Goal: Task Accomplishment & Management: Use online tool/utility

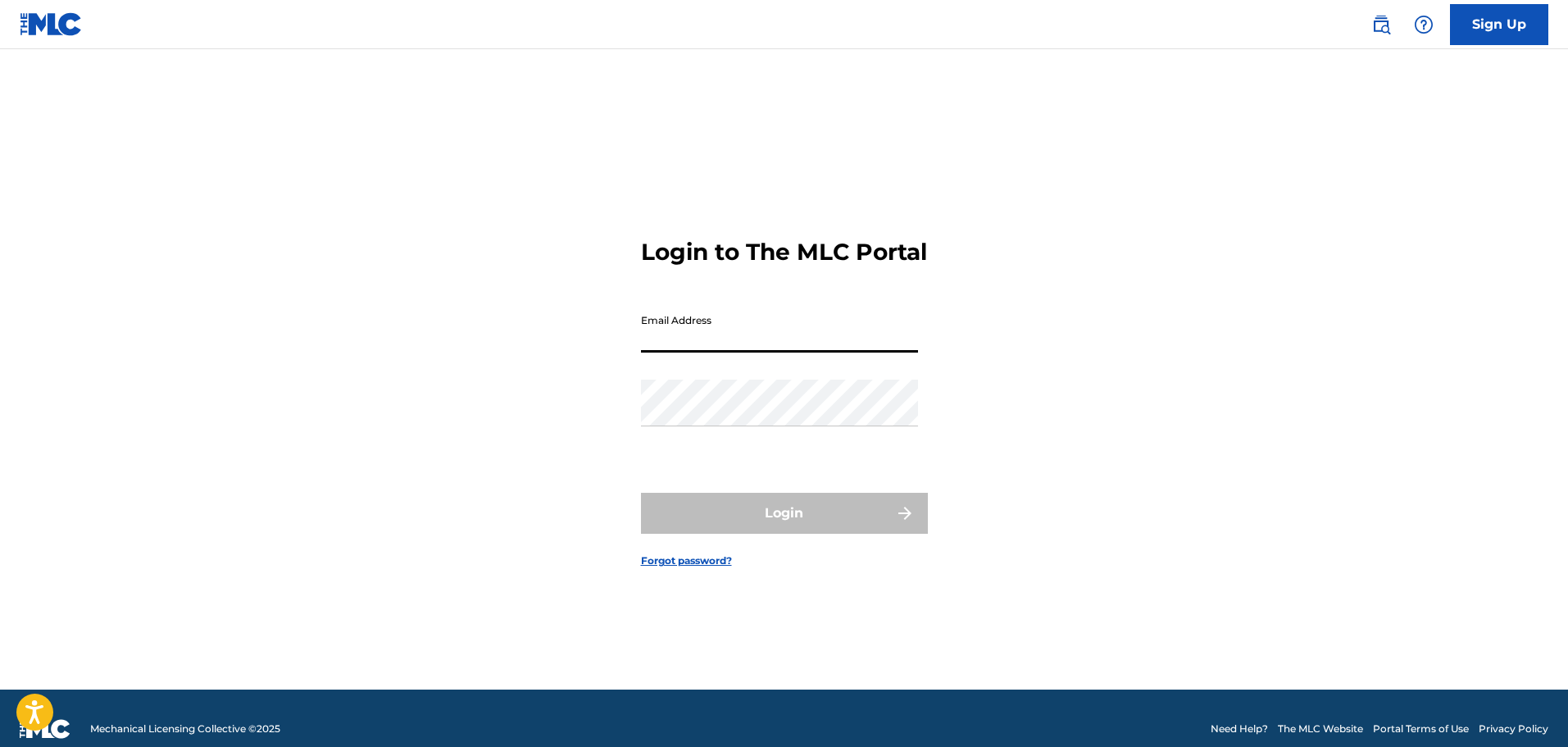
click at [700, 353] on input "Email Address" at bounding box center [779, 329] width 278 height 47
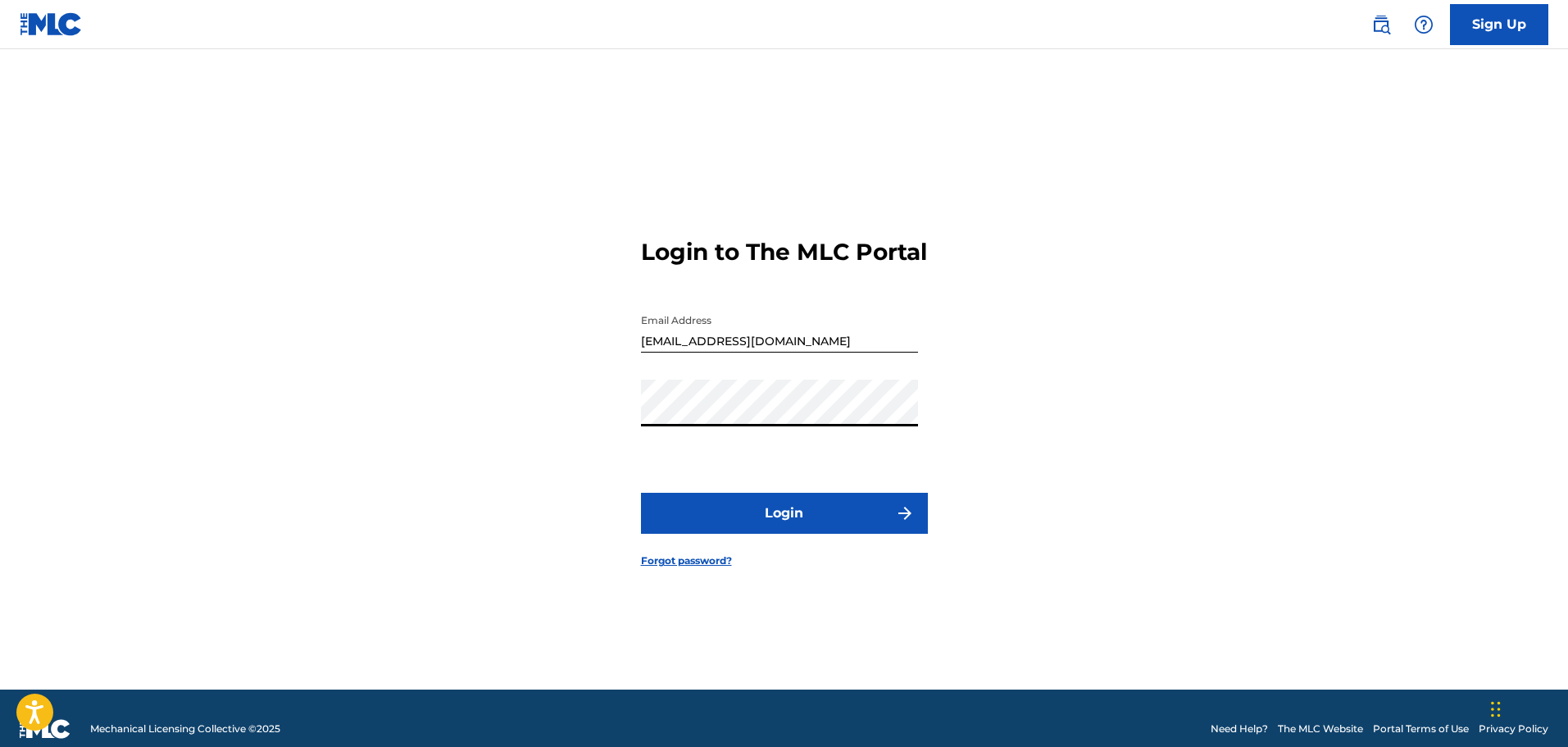
click at [641, 493] on button "Login" at bounding box center [784, 513] width 287 height 41
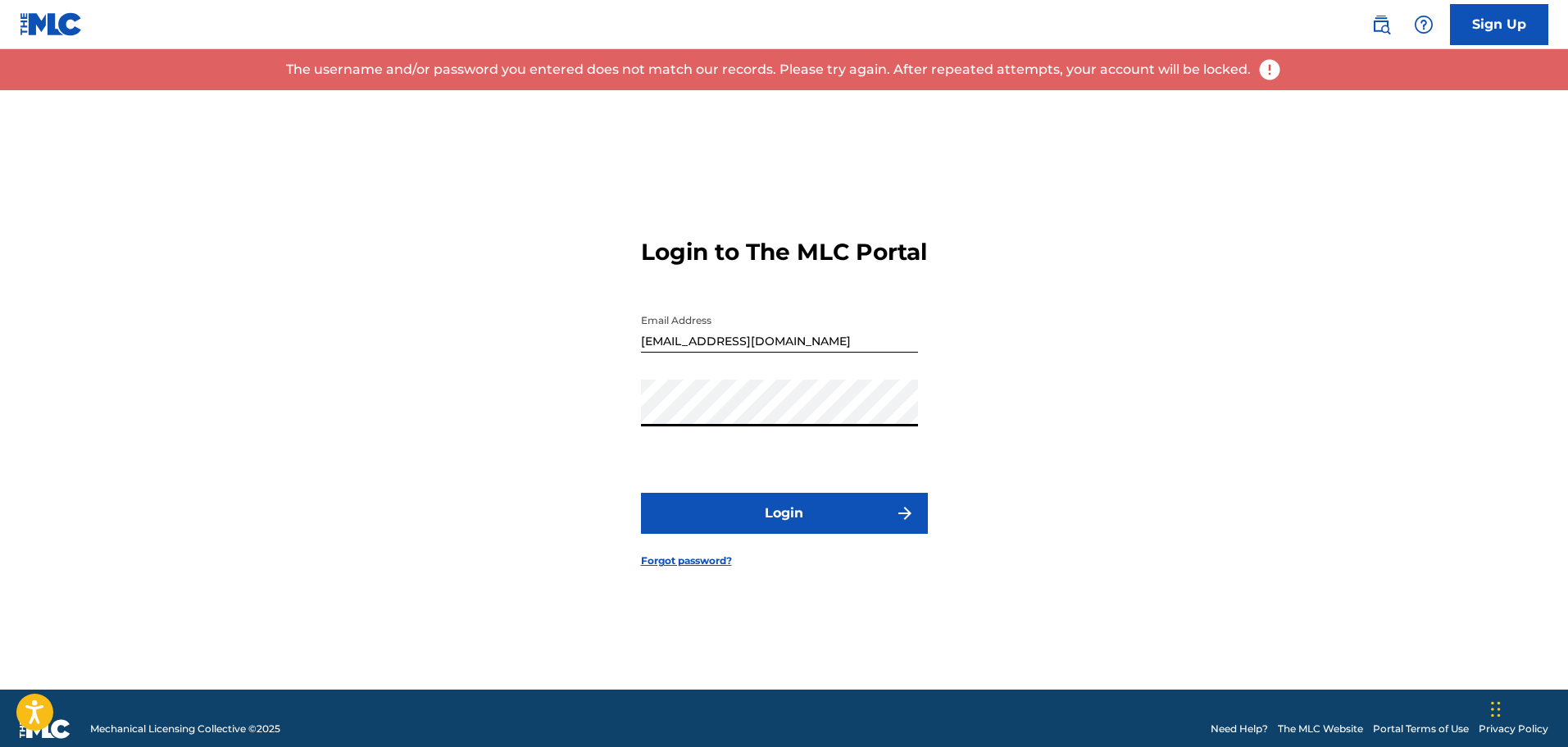
type input "[EMAIL_ADDRESS][DOMAIN_NAME]"
click at [697, 507] on button "Login" at bounding box center [784, 513] width 287 height 41
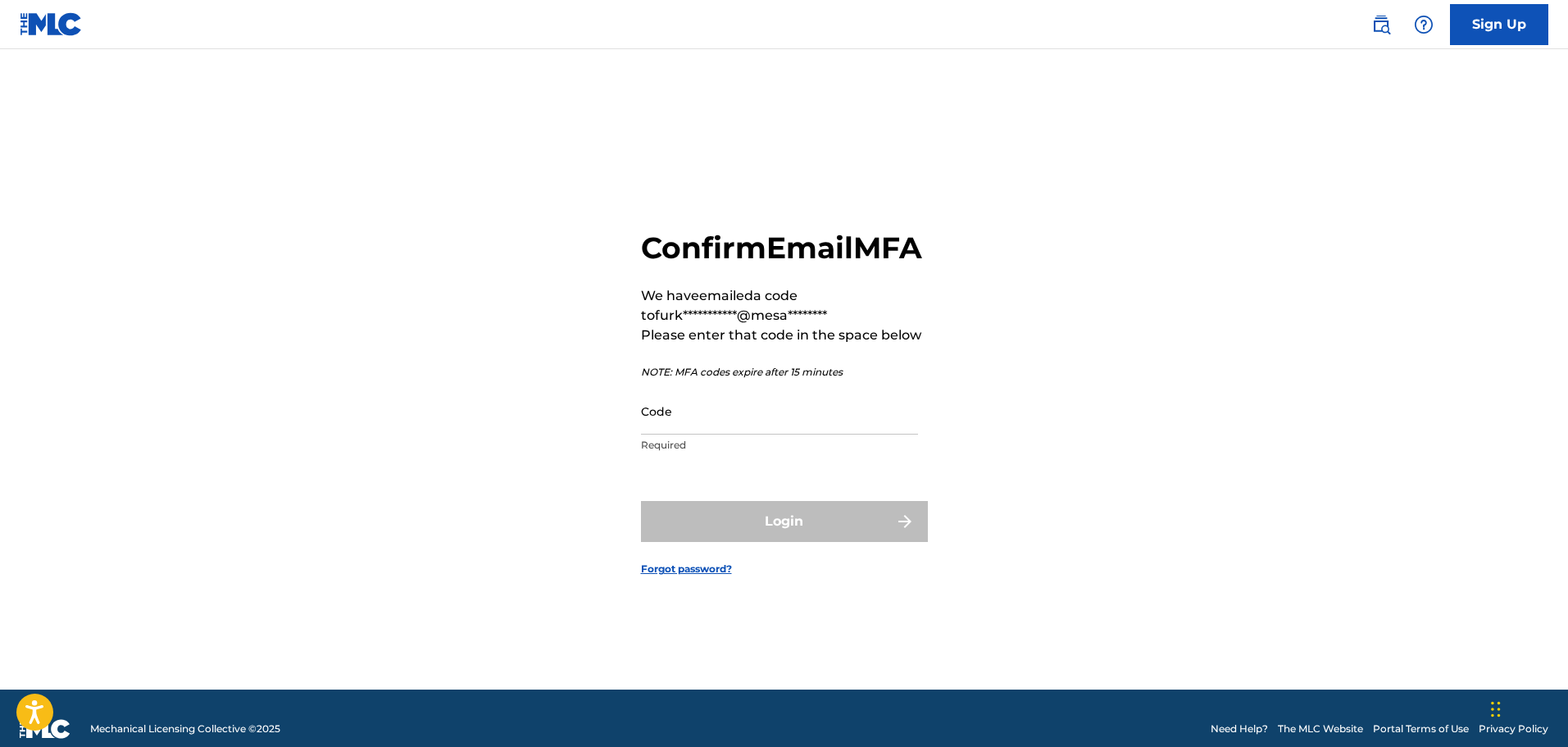
click at [732, 455] on div "Code Required" at bounding box center [779, 425] width 278 height 73
click at [732, 435] on input "Code" at bounding box center [779, 411] width 278 height 47
paste input "264113"
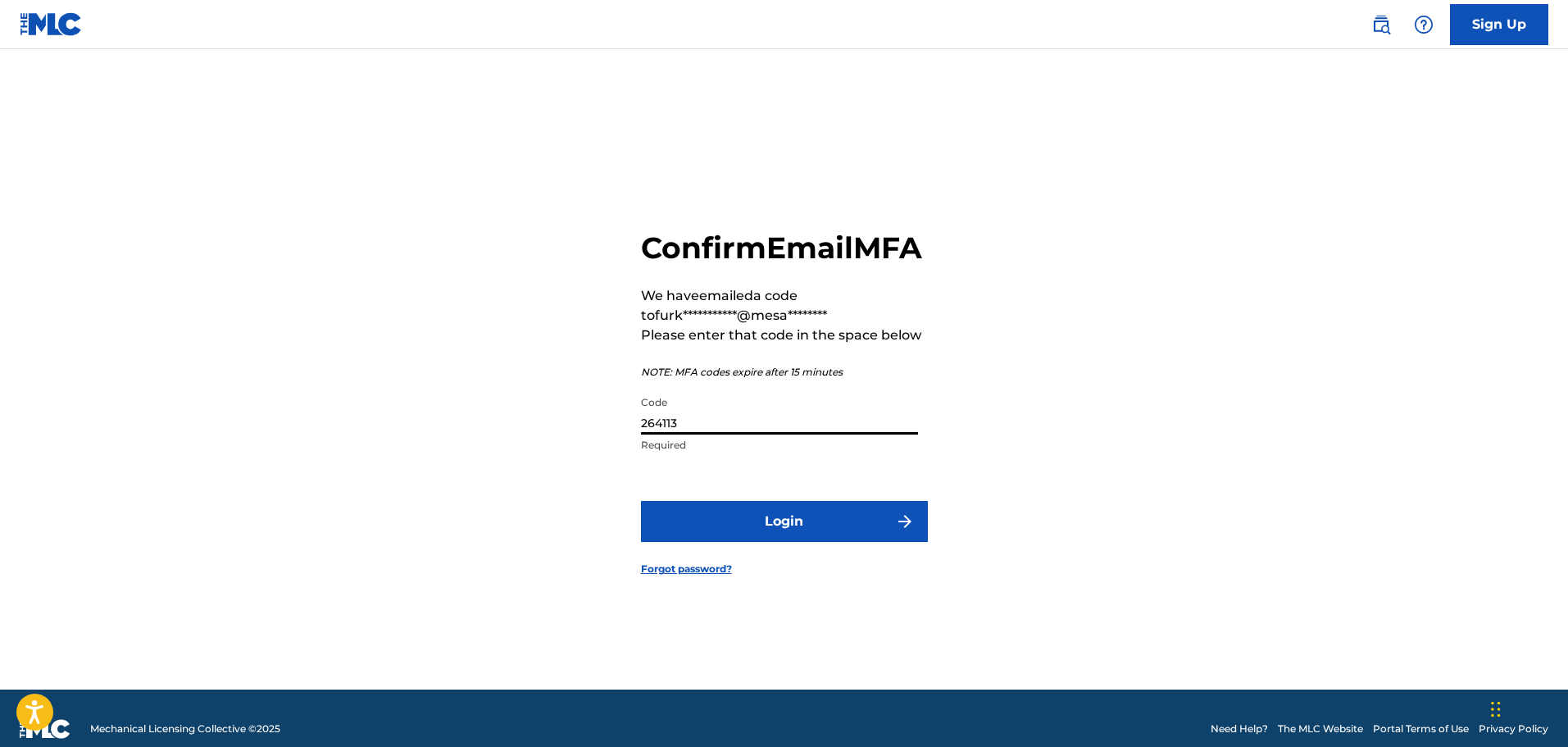
type input "264113"
click at [688, 529] on button "Login" at bounding box center [784, 521] width 287 height 41
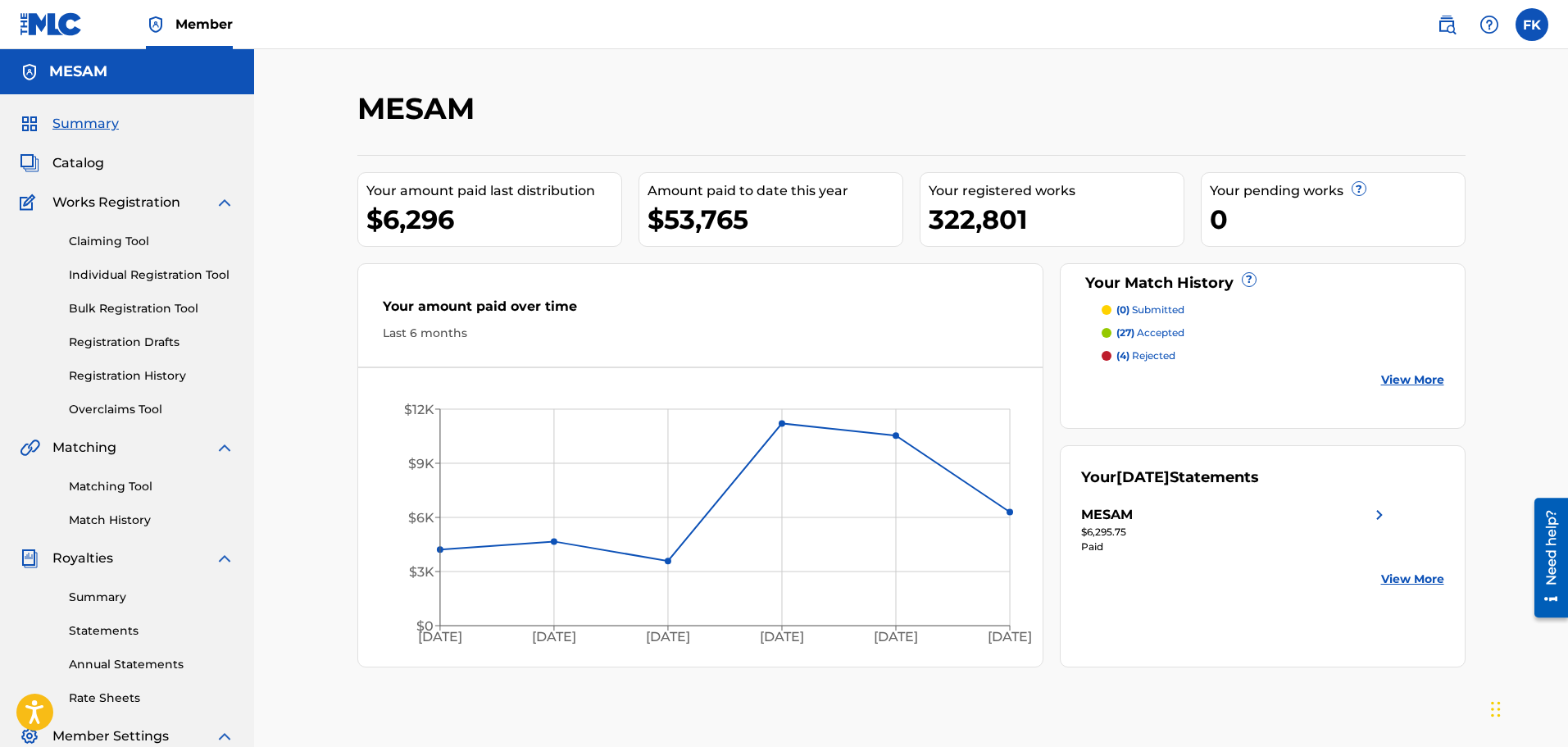
click at [114, 410] on link "Overclaims Tool" at bounding box center [152, 409] width 166 height 17
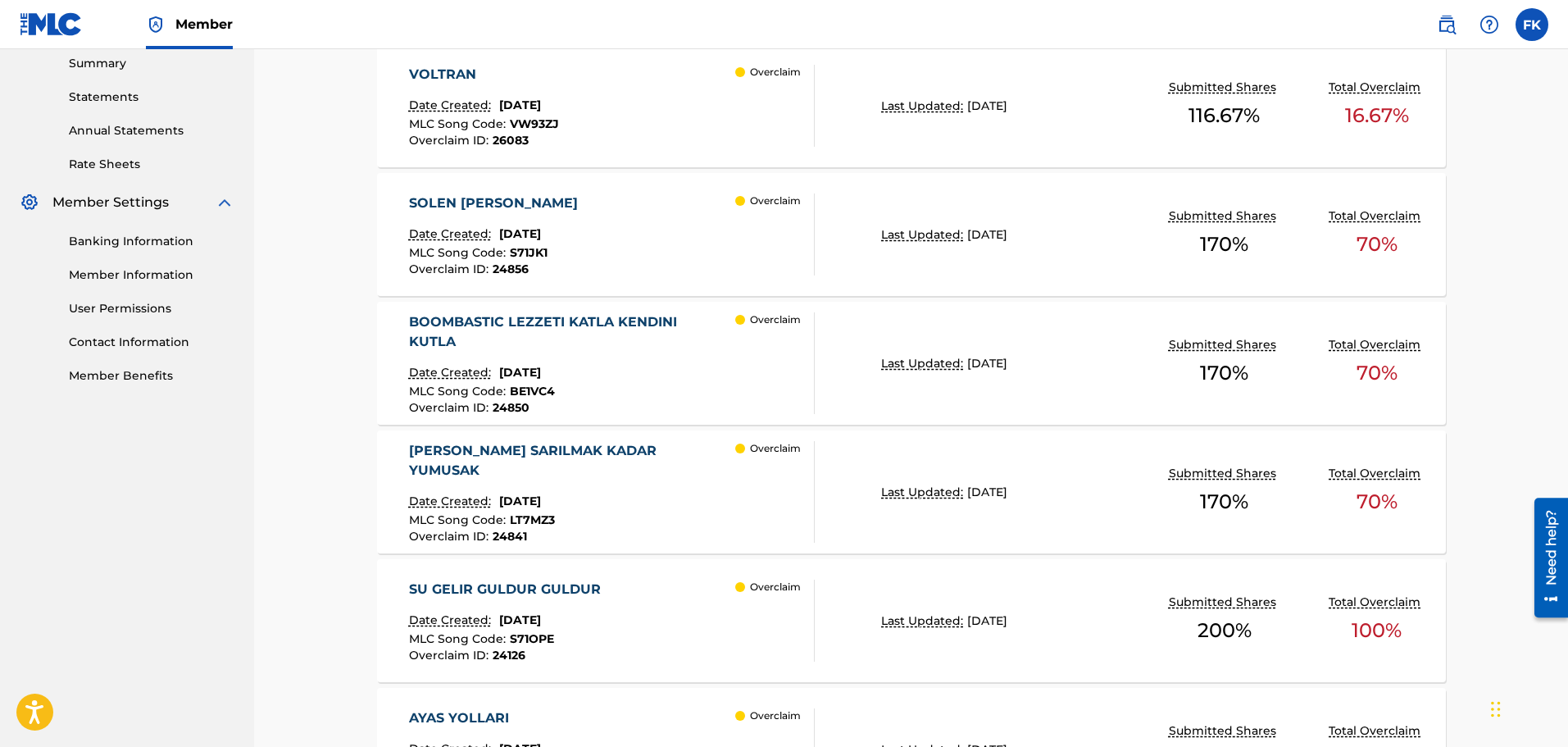
scroll to position [656, 0]
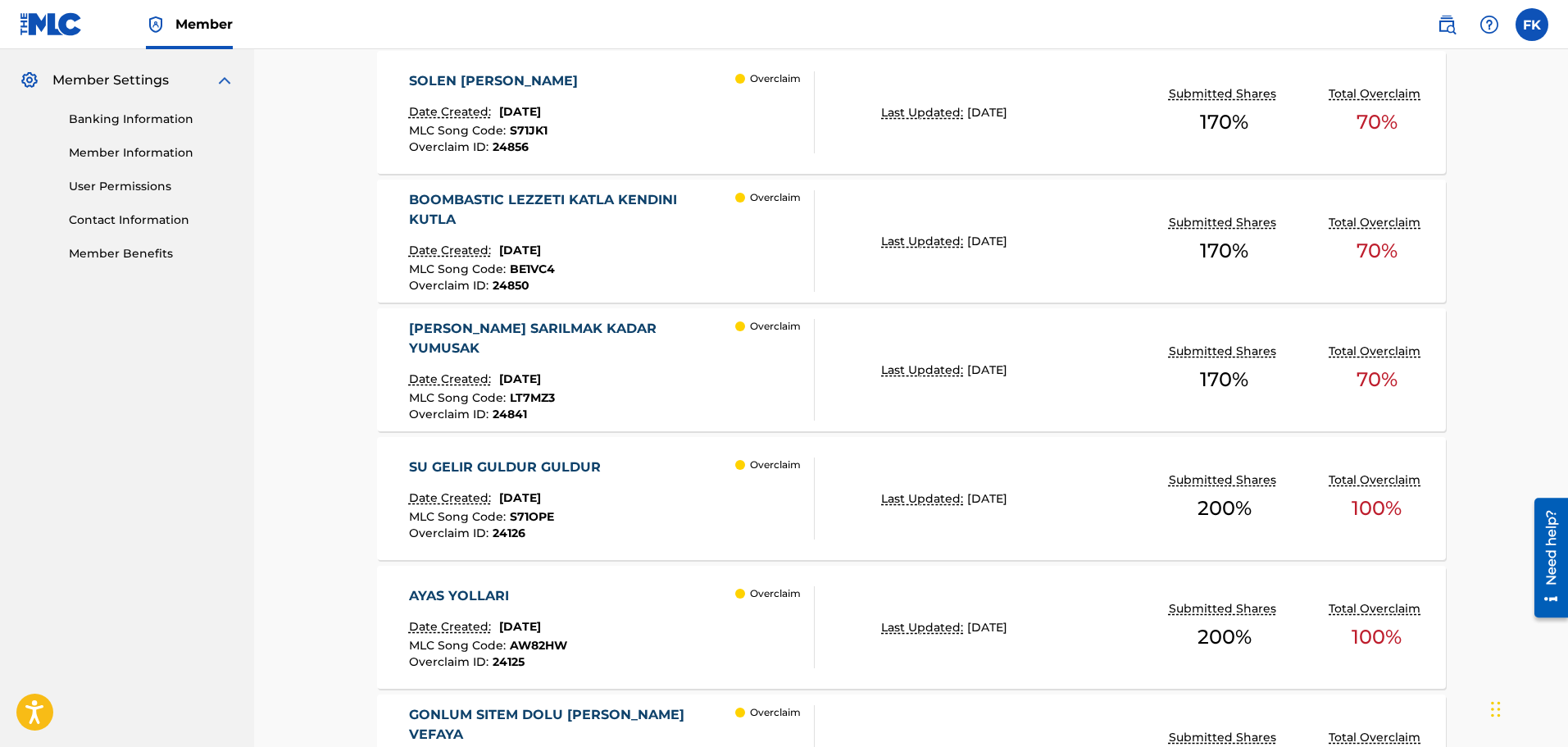
click at [744, 264] on div "Overclaim" at bounding box center [774, 240] width 79 height 102
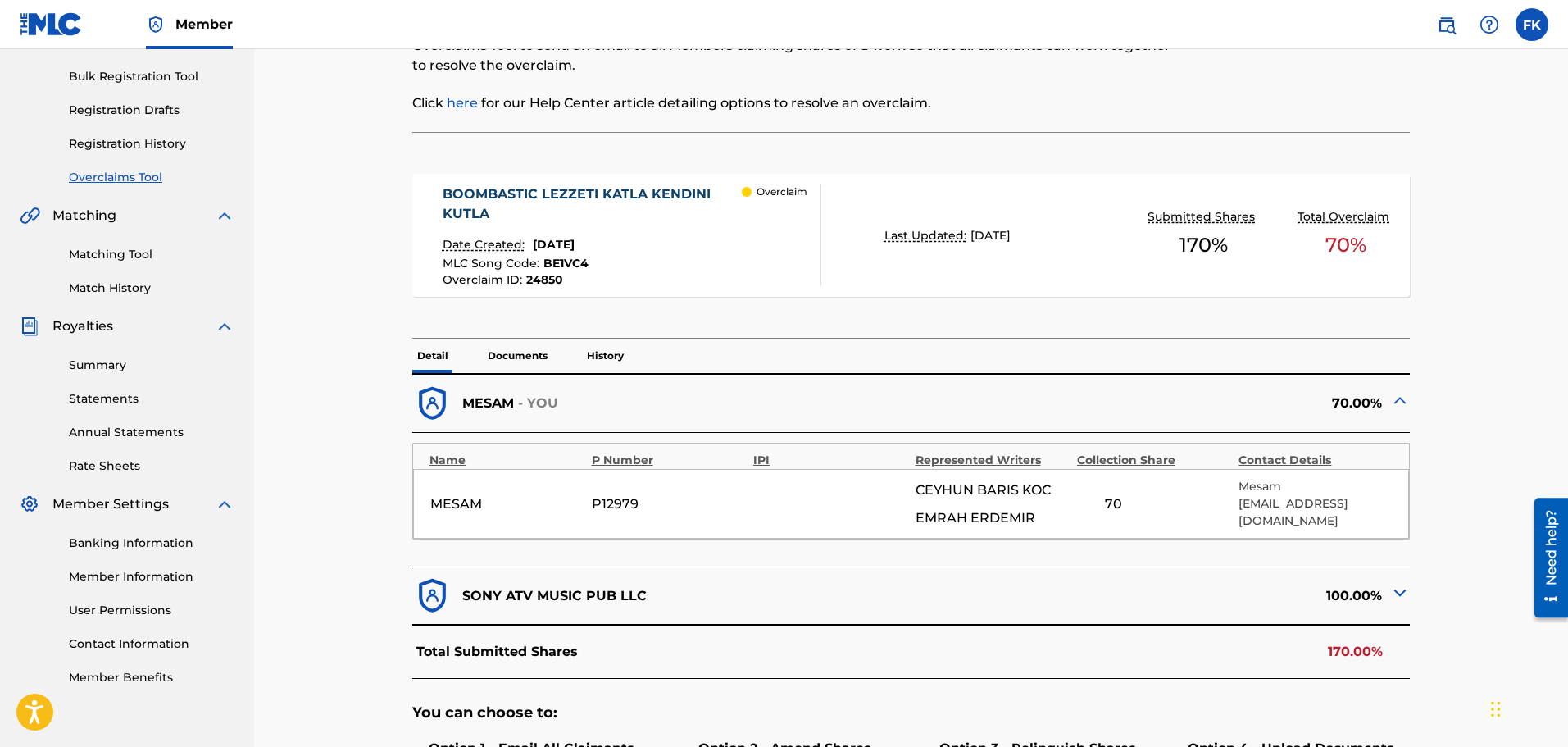
scroll to position [410, 0]
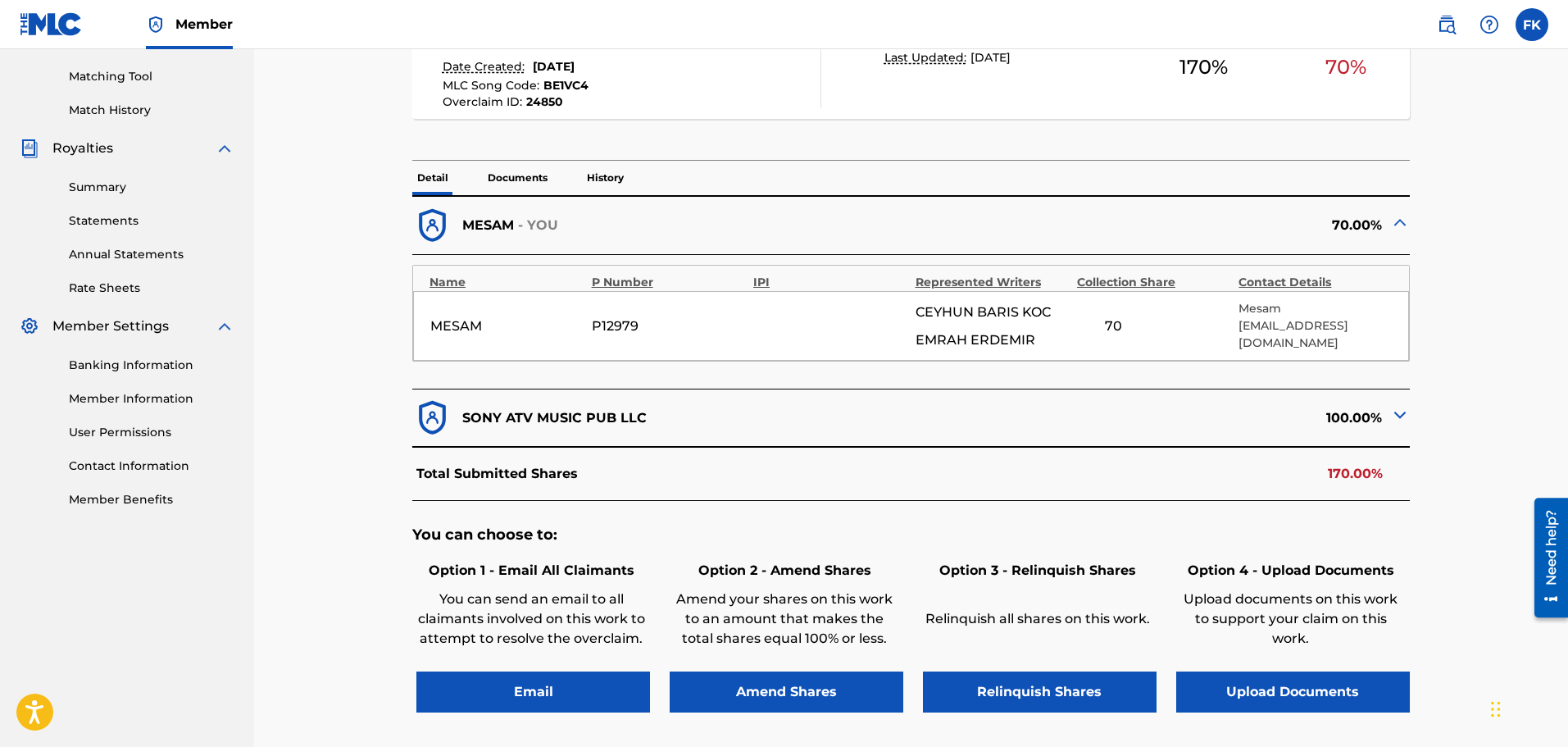
click at [1387, 425] on div "100.00%" at bounding box center [1161, 418] width 499 height 40
click at [1391, 405] on img at bounding box center [1400, 415] width 20 height 20
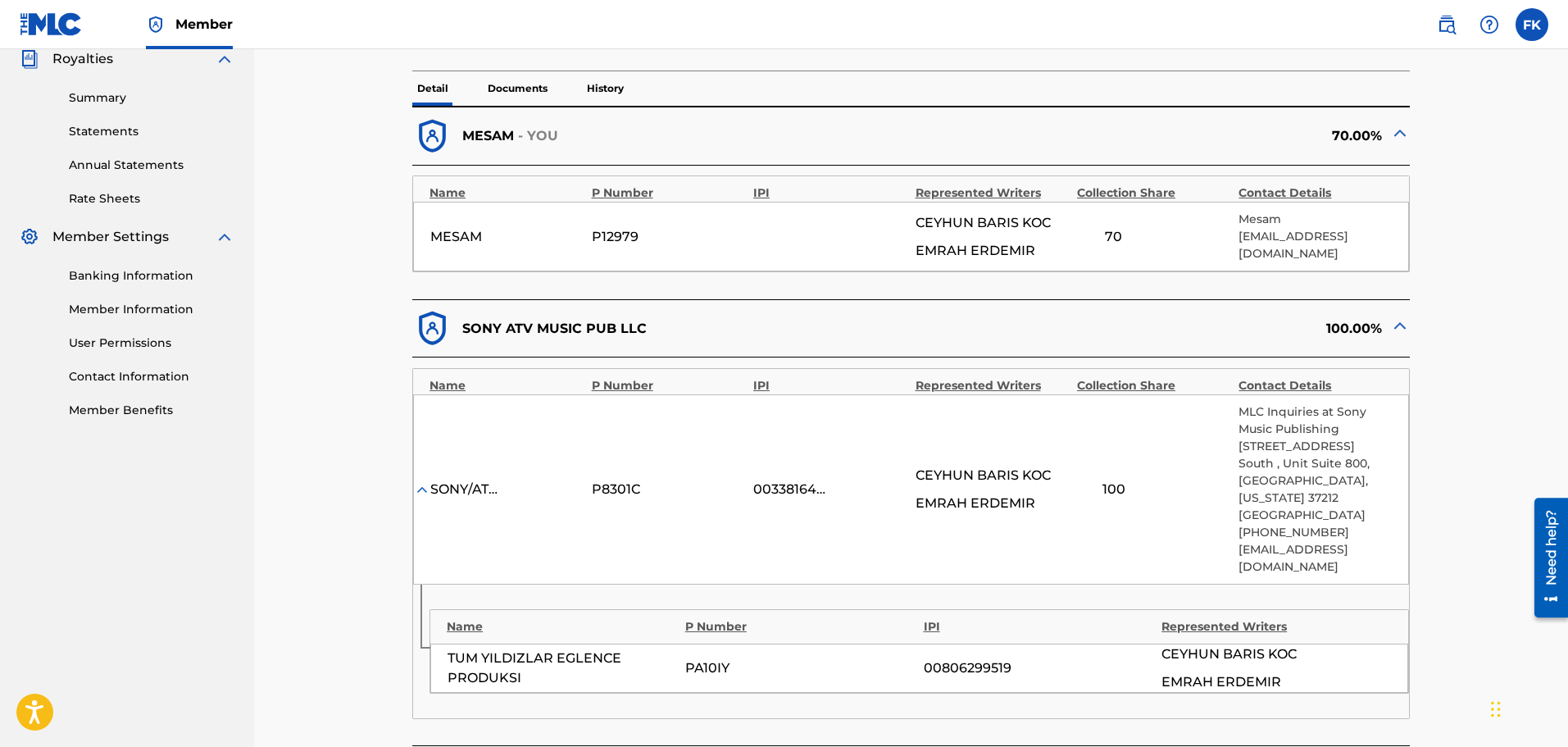
scroll to position [574, 0]
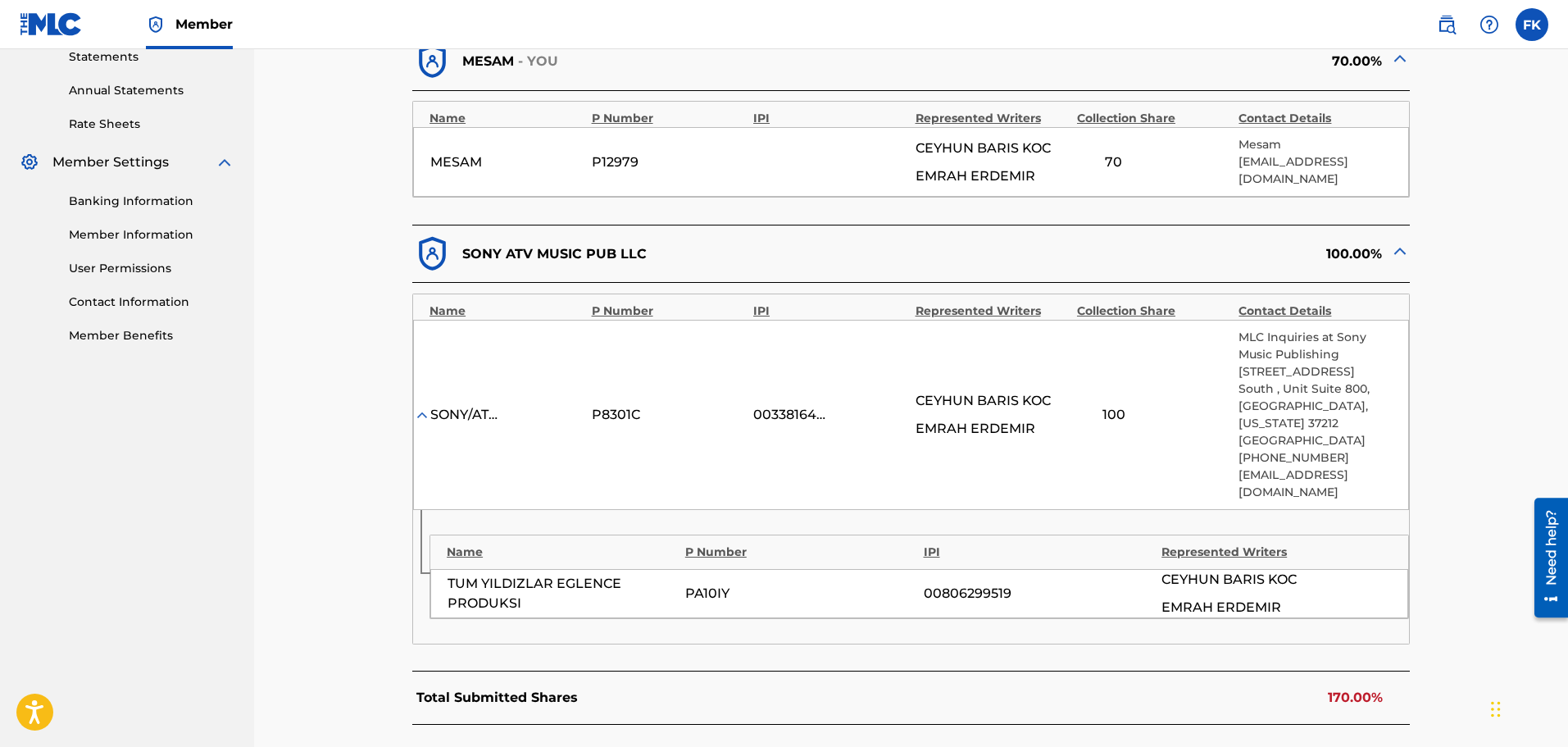
click at [358, 294] on div "< Back BOOMBASTIC LEZZETI KATLA KENDINI KUTLA - Overclaim Detail The Overclaims…" at bounding box center [912, 288] width 1108 height 1544
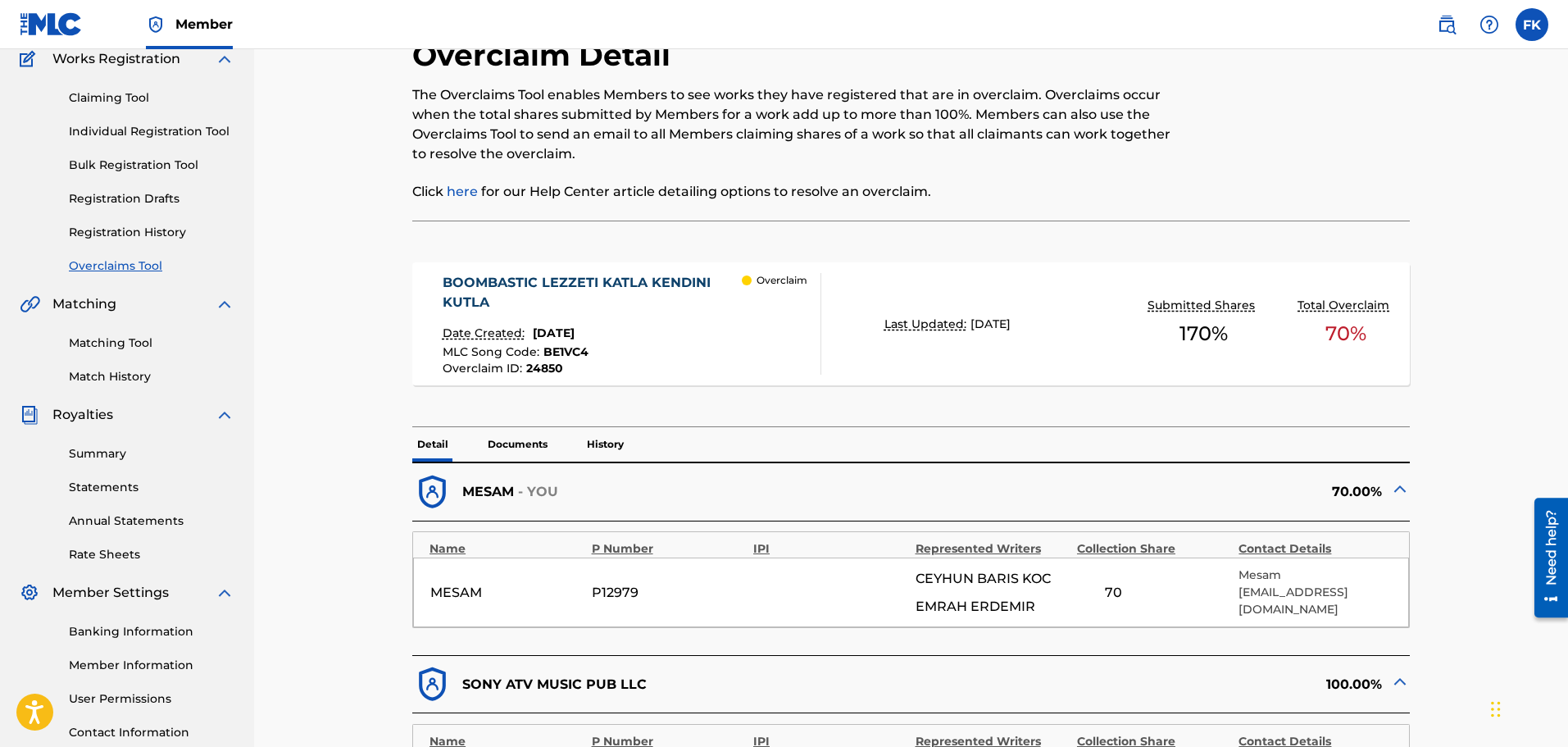
scroll to position [0, 0]
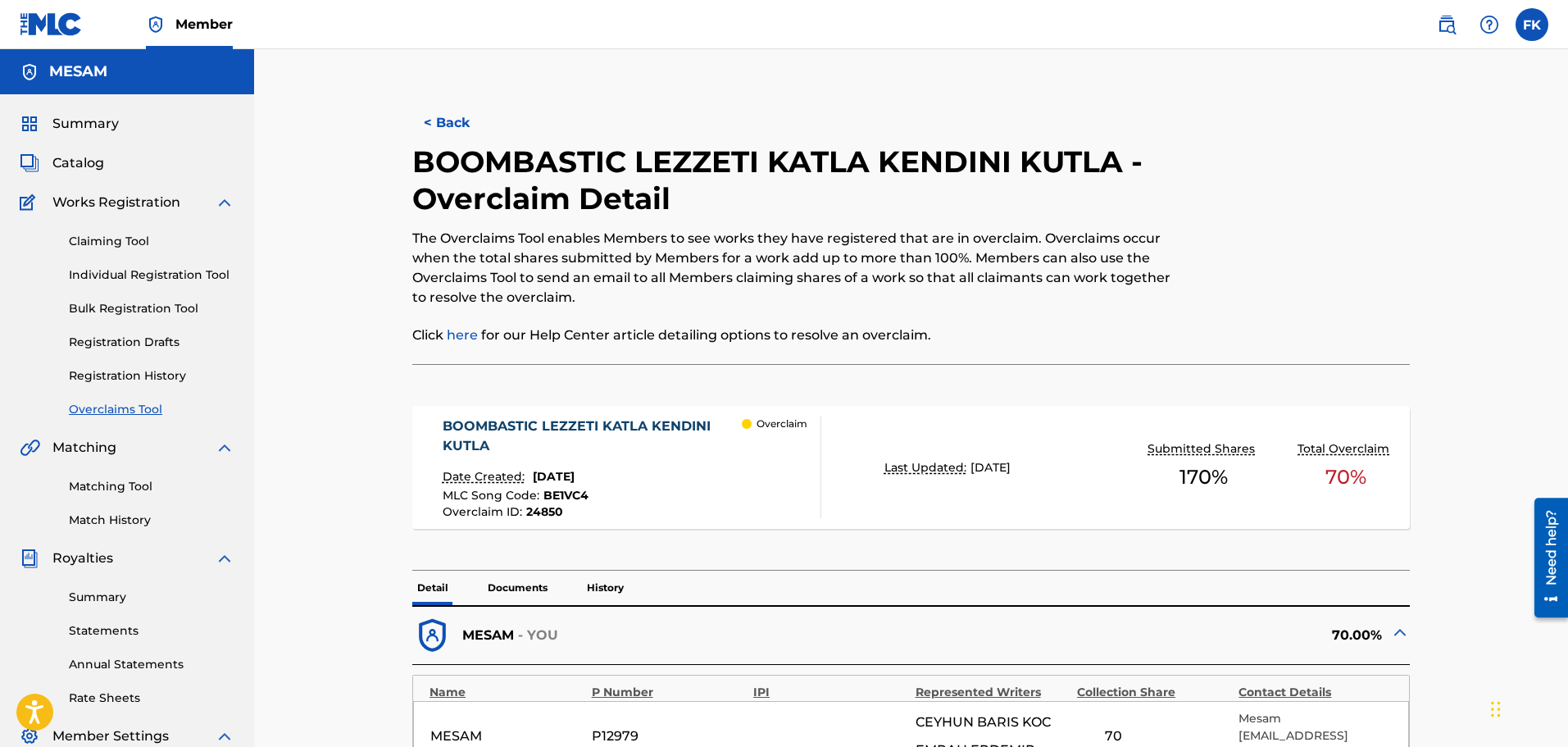
click at [456, 116] on button "< Back" at bounding box center [461, 122] width 98 height 41
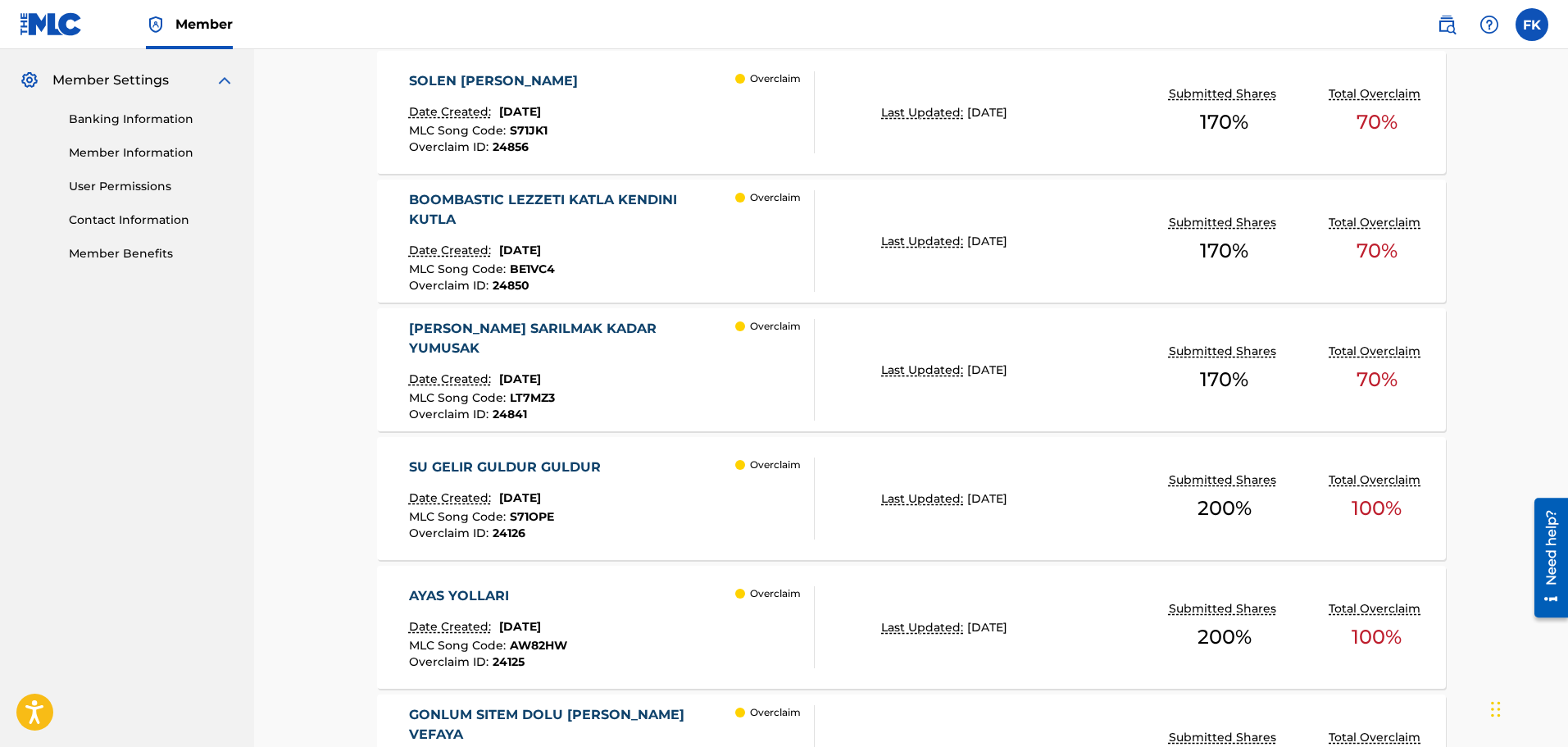
scroll to position [1276, 0]
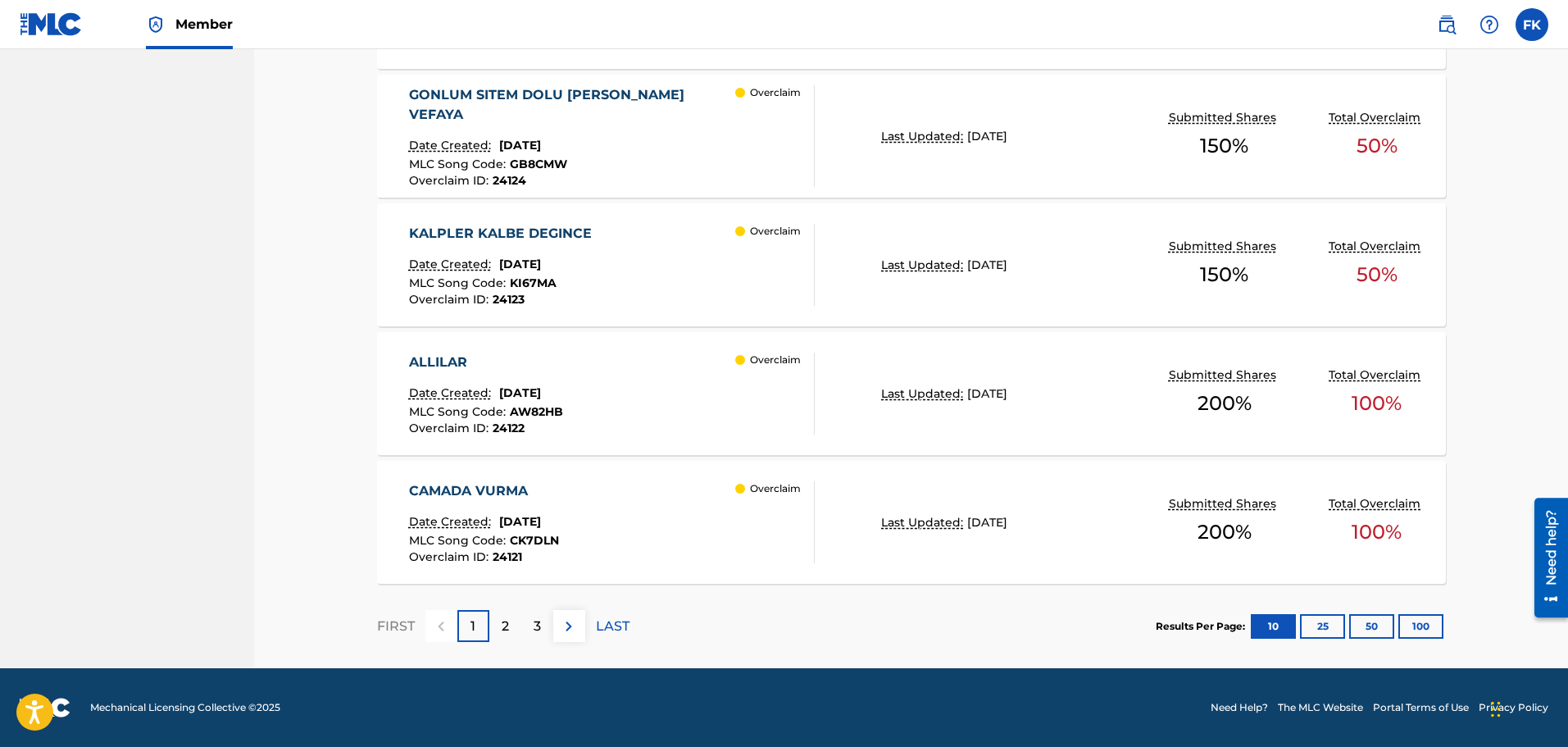
click at [686, 278] on div "KALPLER KALBE DEGINCE Date Created: [DATE] MLC Song Code : KI67MA Overclaim ID …" at bounding box center [612, 265] width 406 height 82
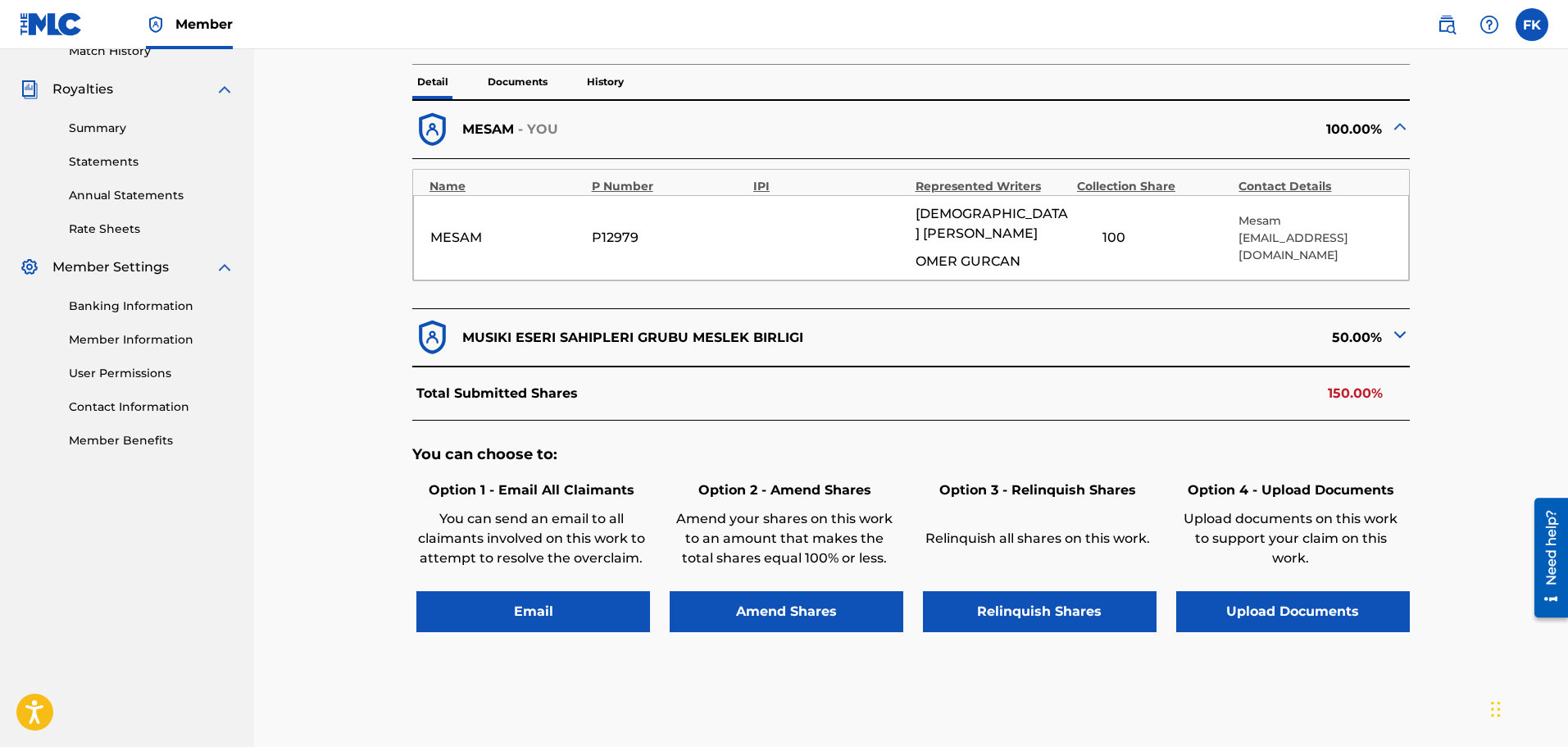
scroll to position [492, 0]
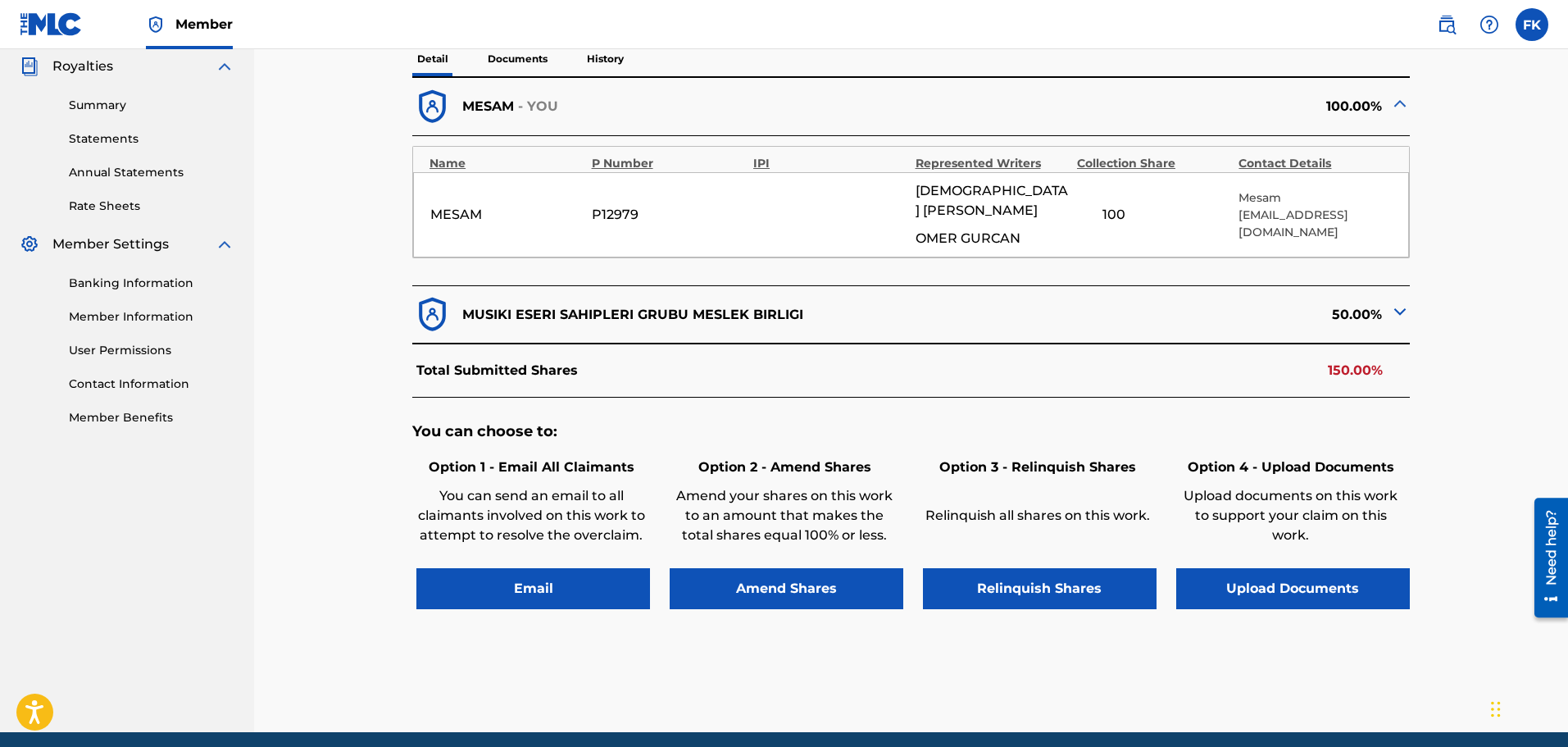
click at [1395, 301] on img at bounding box center [1400, 311] width 20 height 20
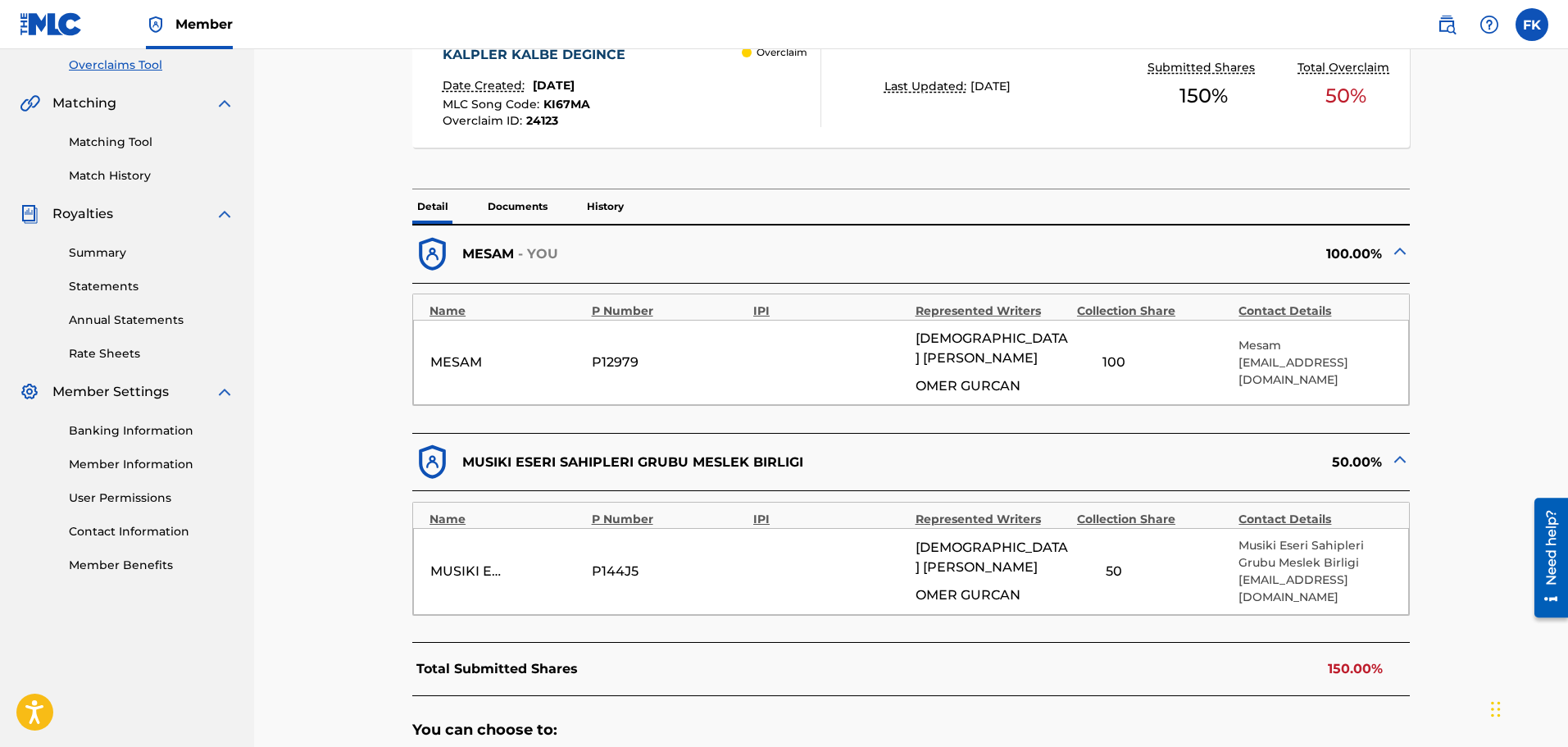
scroll to position [342, 0]
click at [1475, 190] on div "< Back KALPLER KALBE DEGINCE - Overclaim Detail The Overclaims Tool enables Mem…" at bounding box center [911, 390] width 1147 height 1285
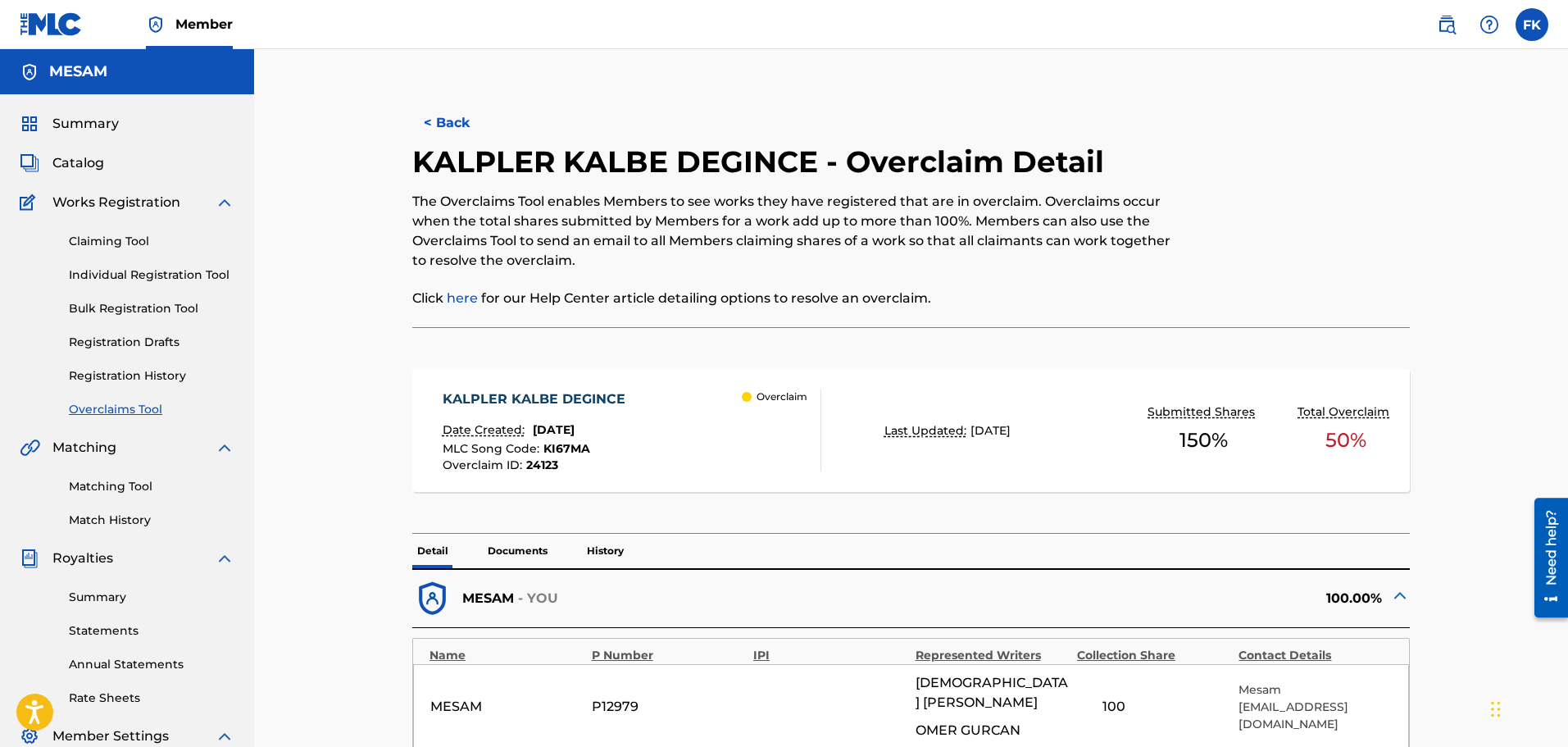
click at [1474, 190] on div "< Back KALPLER KALBE DEGINCE - Overclaim Detail The Overclaims Tool enables Mem…" at bounding box center [911, 733] width 1147 height 1285
click at [441, 108] on button "< Back" at bounding box center [461, 122] width 98 height 41
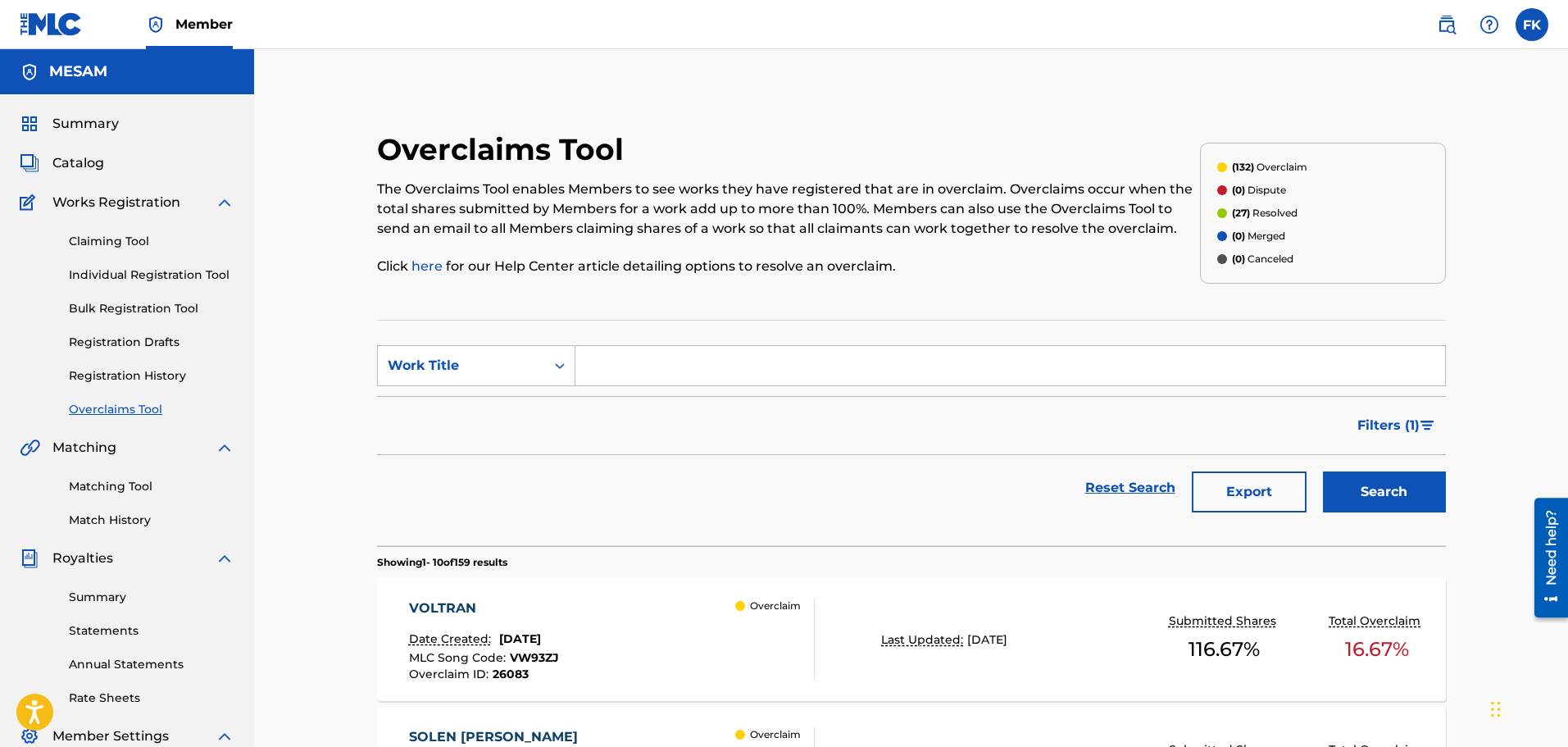
click at [641, 366] on input "Search Form" at bounding box center [1010, 365] width 870 height 39
type input "voltran"
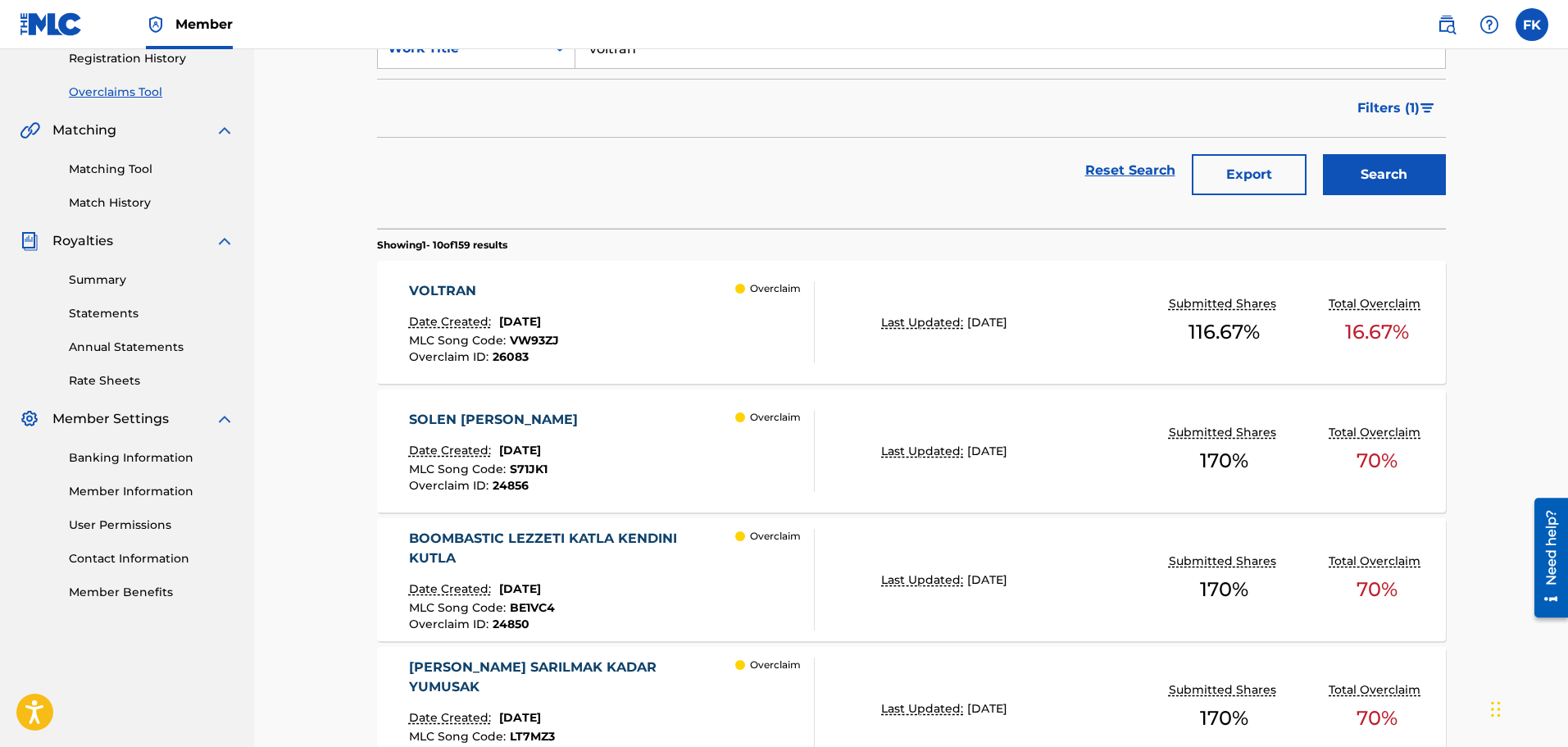
scroll to position [410, 0]
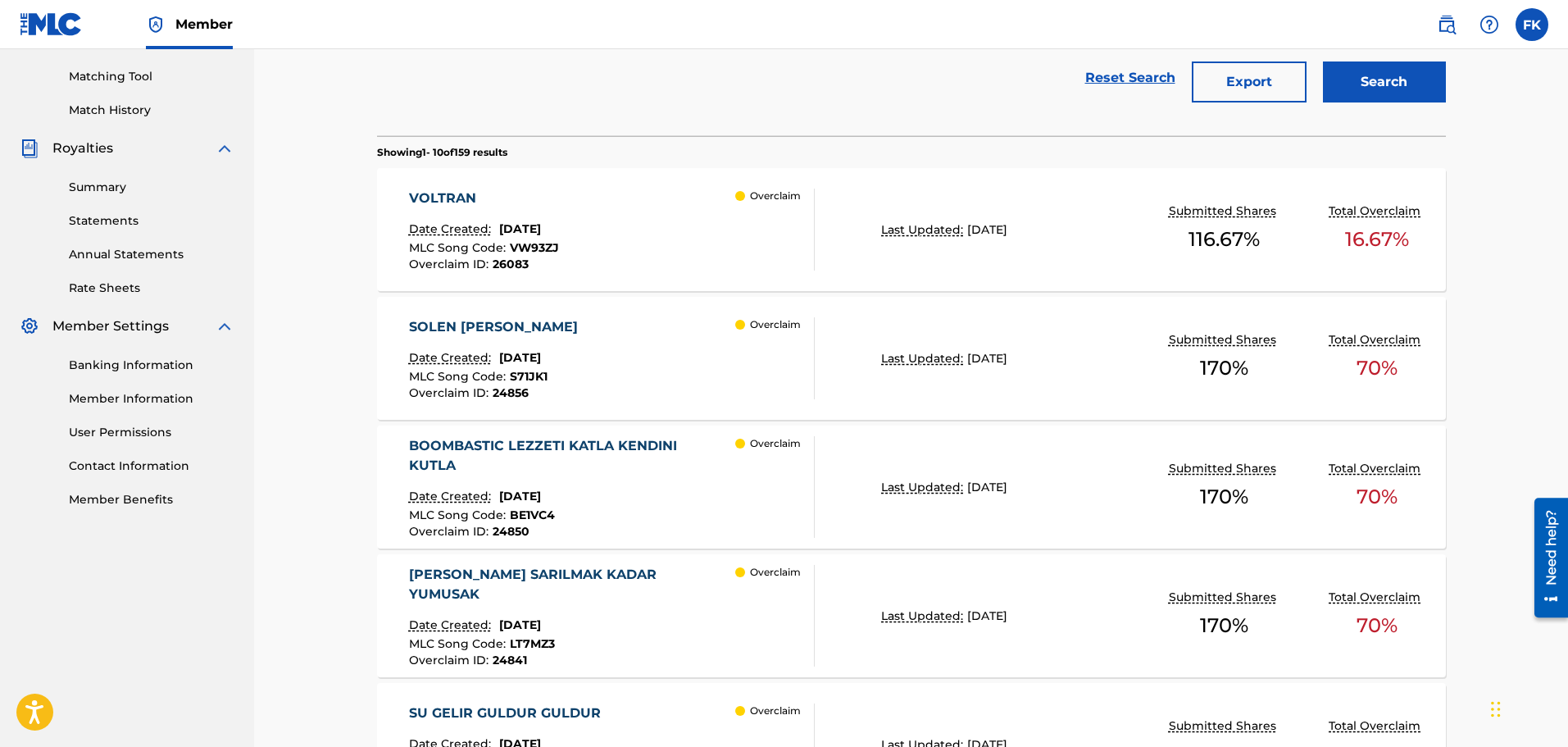
click at [766, 254] on div "Overclaim" at bounding box center [774, 230] width 79 height 82
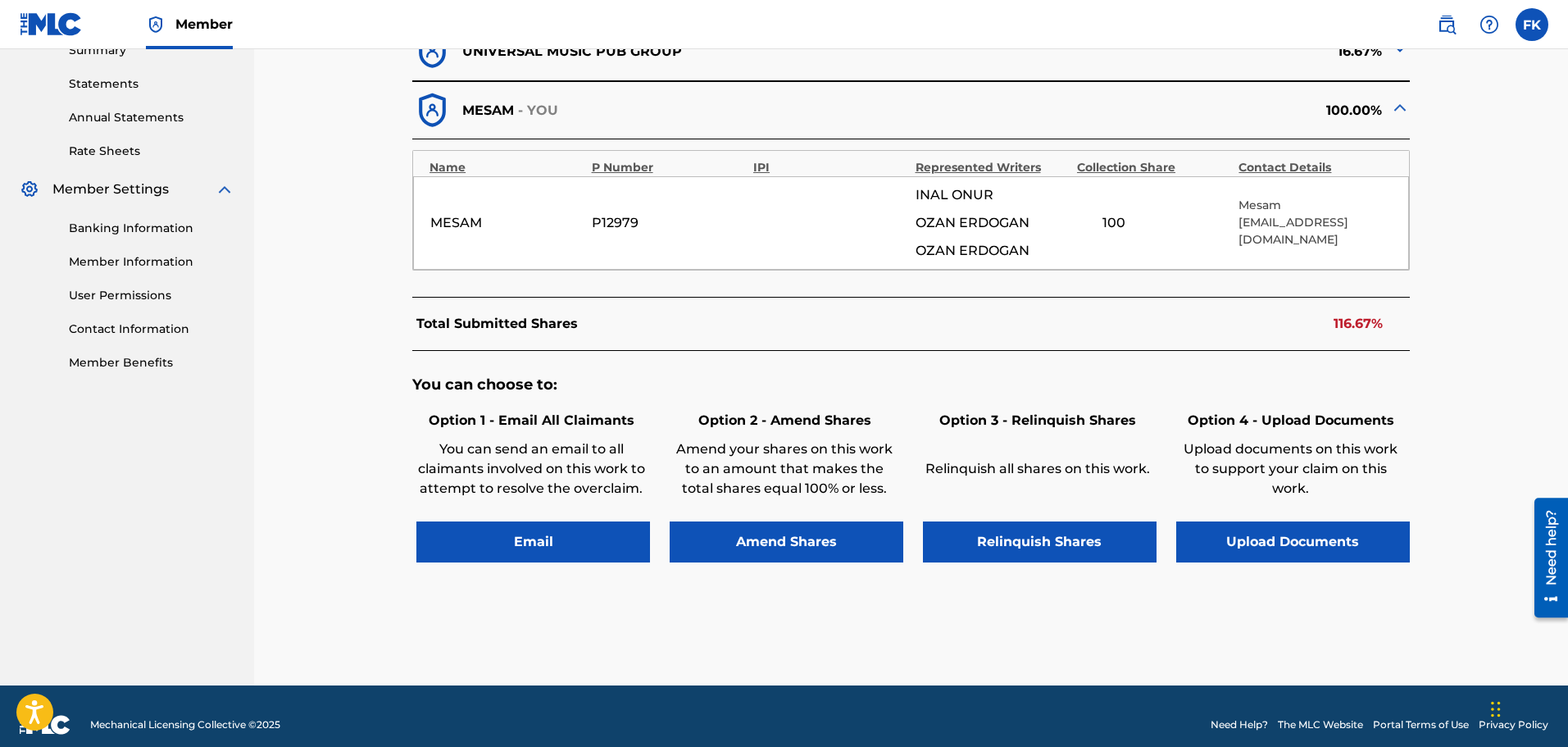
scroll to position [564, 0]
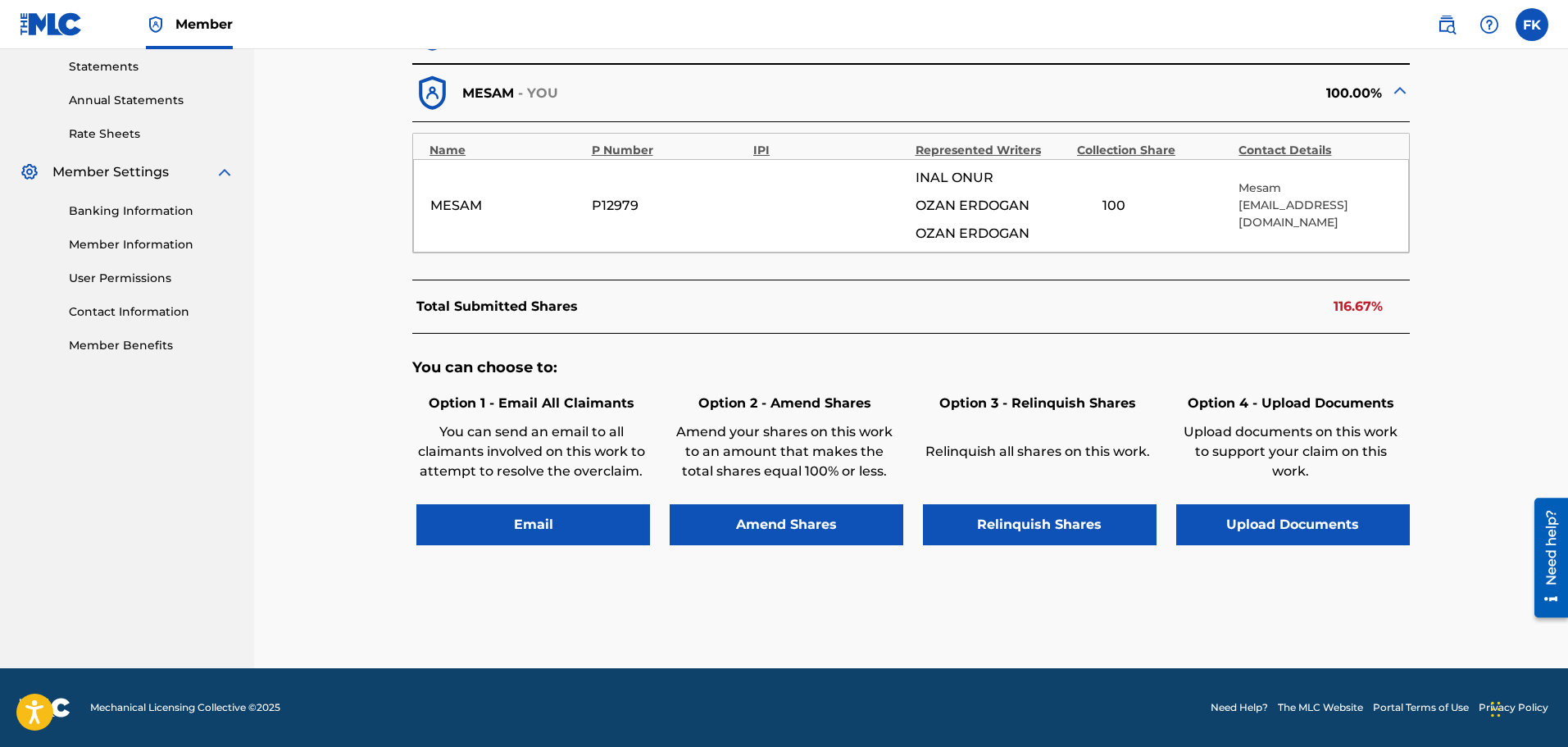
click at [369, 381] on div "< Back VOLTRAN - Overclaim Detail The Overclaims Tool enables Members to see wo…" at bounding box center [912, 96] width 1108 height 1142
